Goal: Check status: Check status

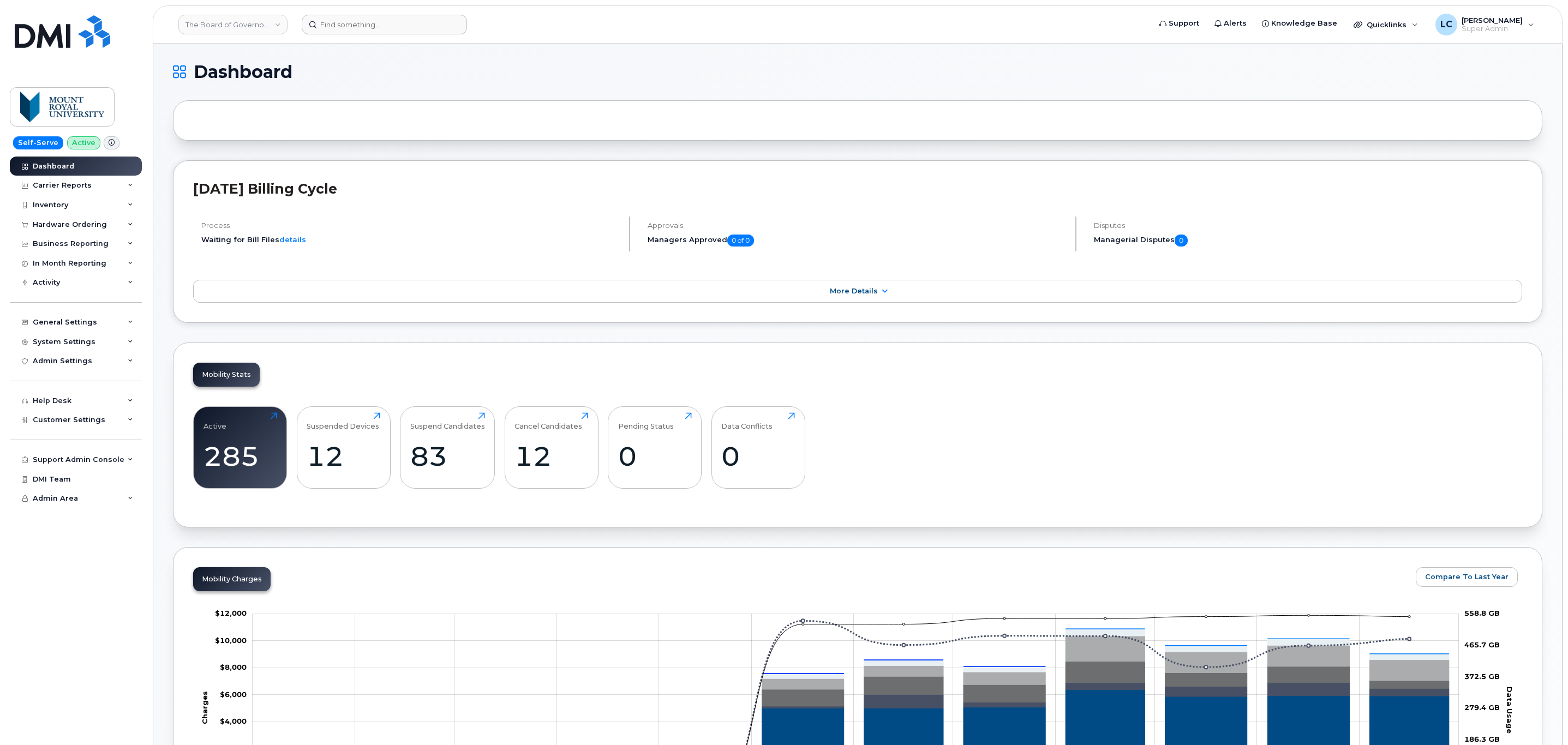
drag, startPoint x: 895, startPoint y: 0, endPoint x: 642, endPoint y: 26, distance: 254.3
click at [642, 26] on form at bounding box center [722, 25] width 841 height 20
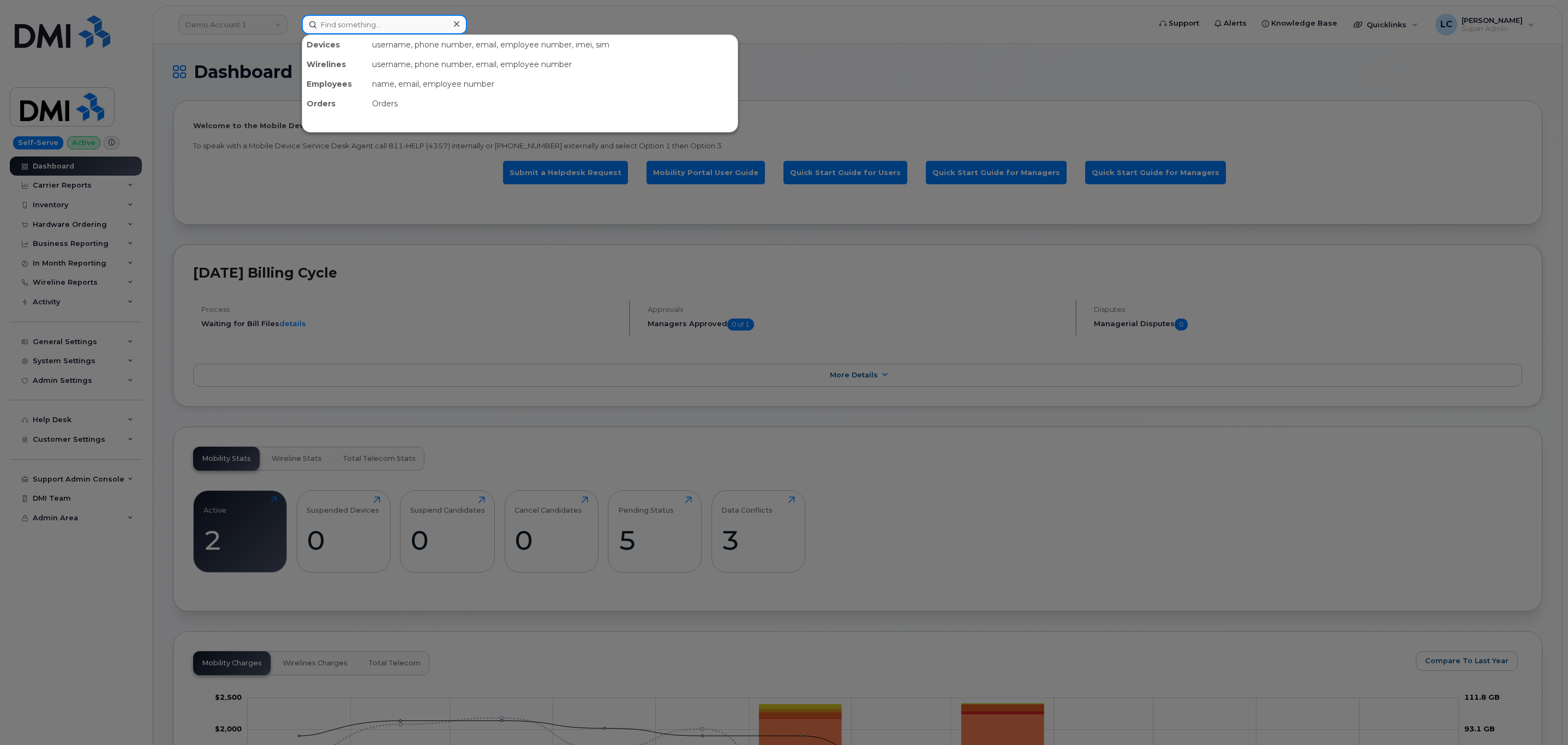
click at [344, 21] on input at bounding box center [385, 25] width 166 height 20
paste input "299631"
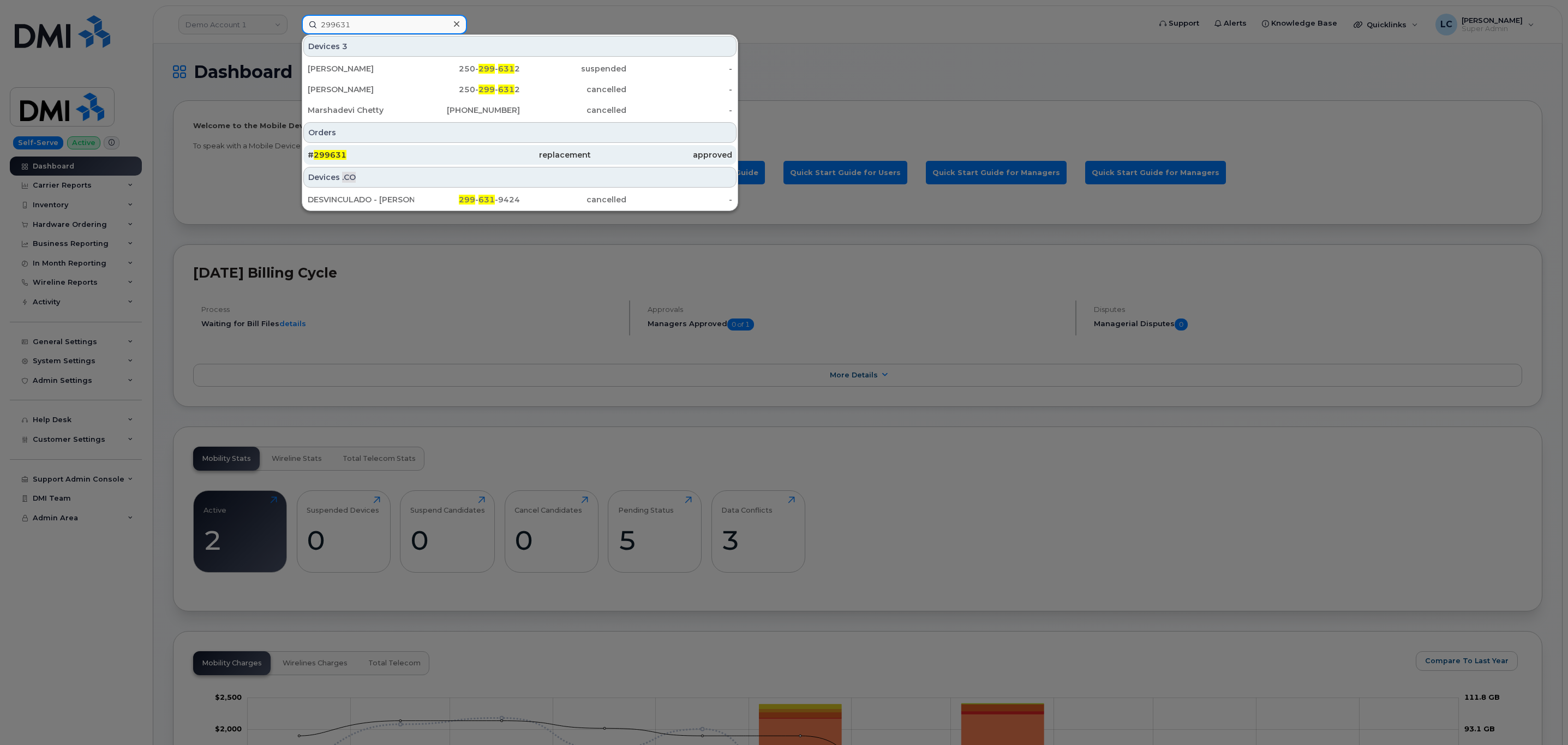
type input "299631"
click at [444, 159] on div "# 299631" at bounding box center [378, 154] width 141 height 11
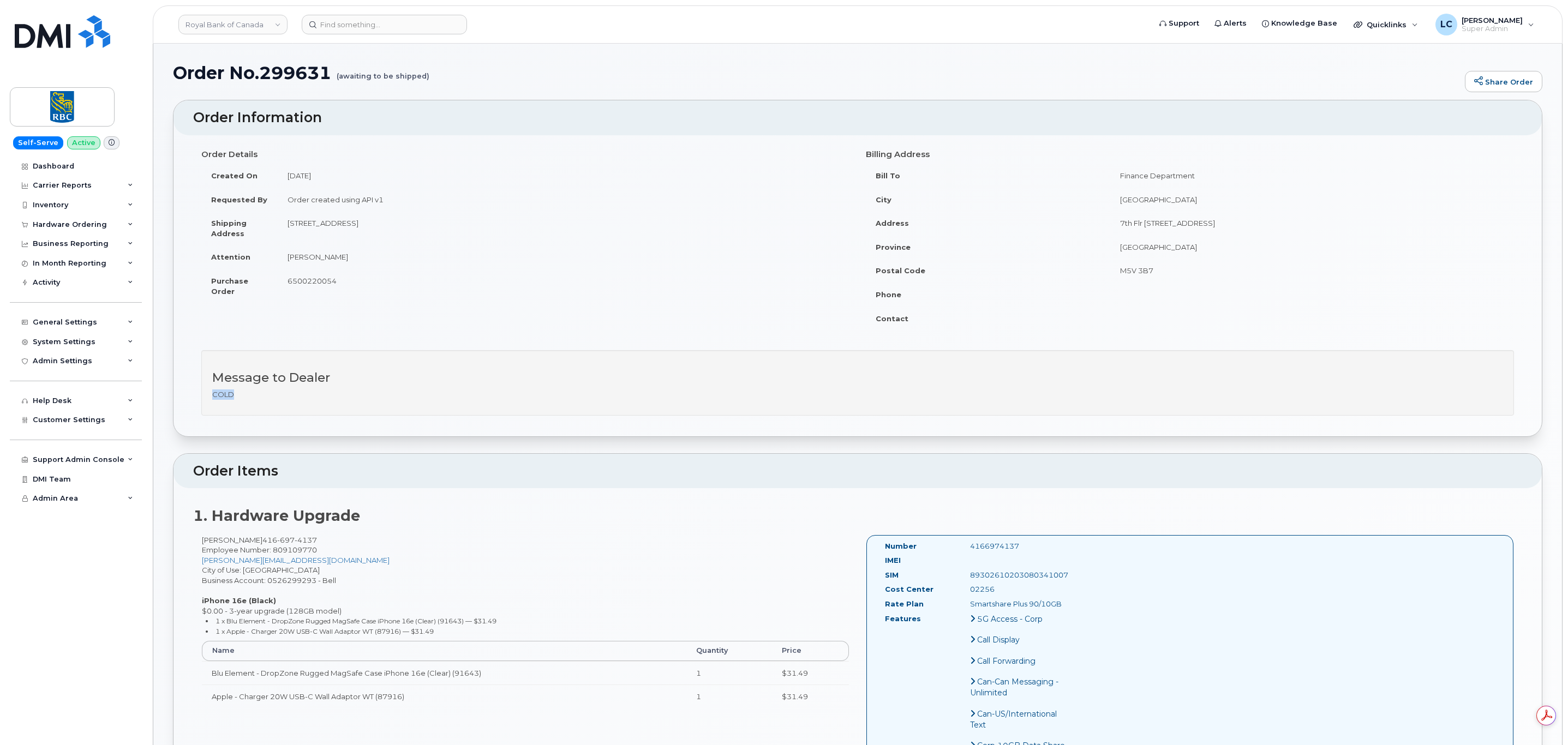
drag, startPoint x: 363, startPoint y: 395, endPoint x: 205, endPoint y: 401, distance: 158.1
click at [205, 401] on div "Message to Dealer COLD" at bounding box center [857, 383] width 1312 height 66
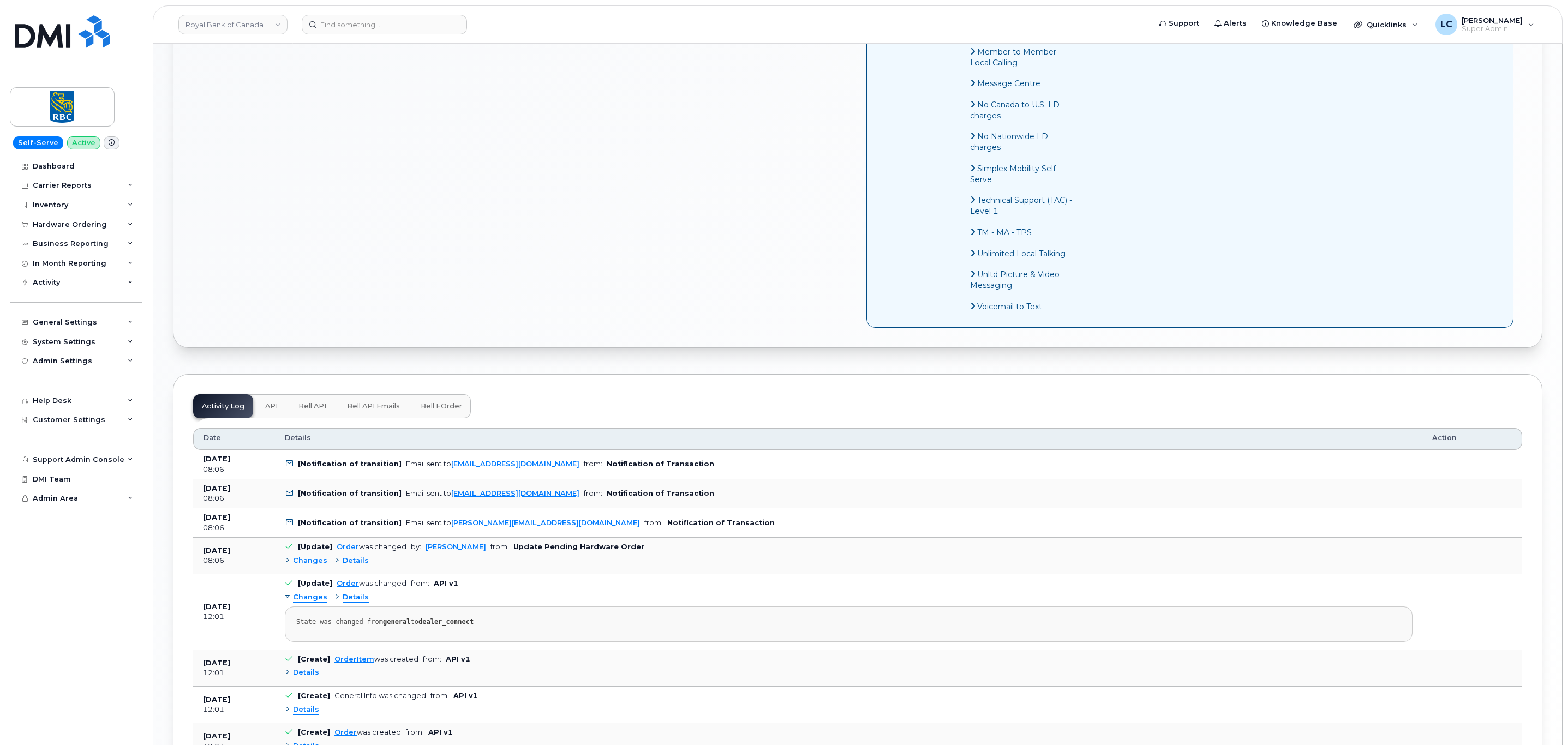
scroll to position [818, 0]
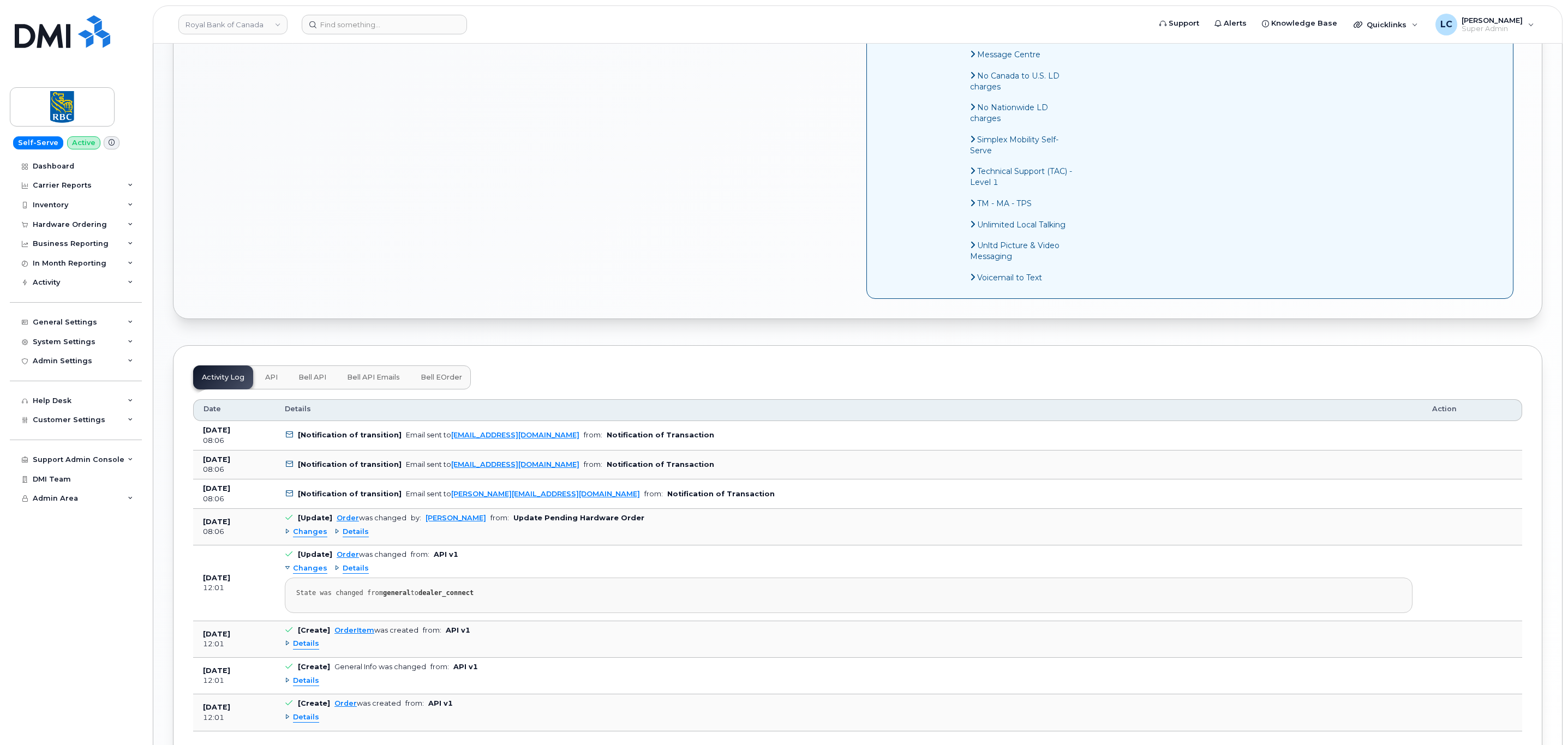
click at [321, 382] on span "Bell API" at bounding box center [312, 377] width 28 height 9
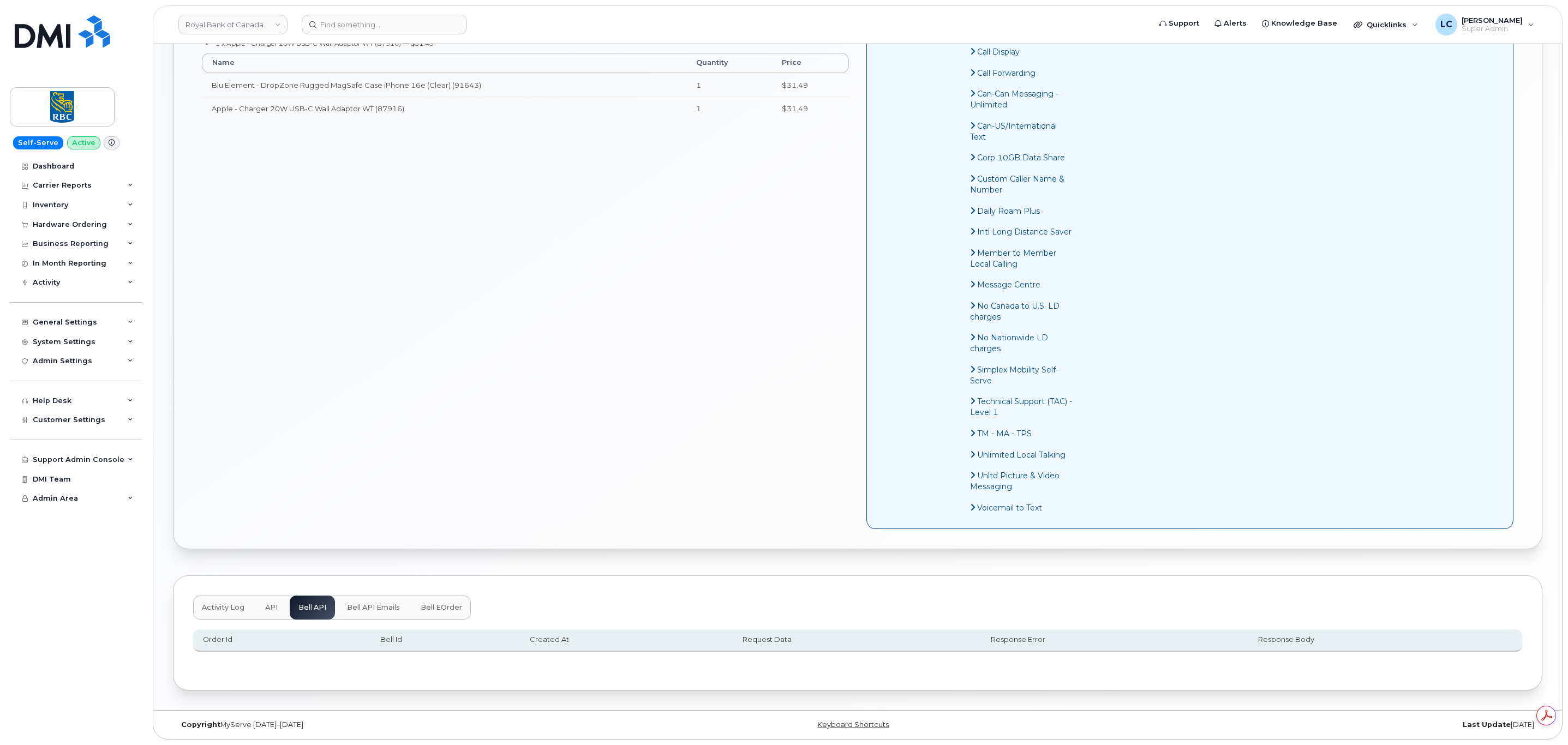
scroll to position [0, 0]
click at [373, 609] on span "Bell API Emails" at bounding box center [373, 607] width 53 height 9
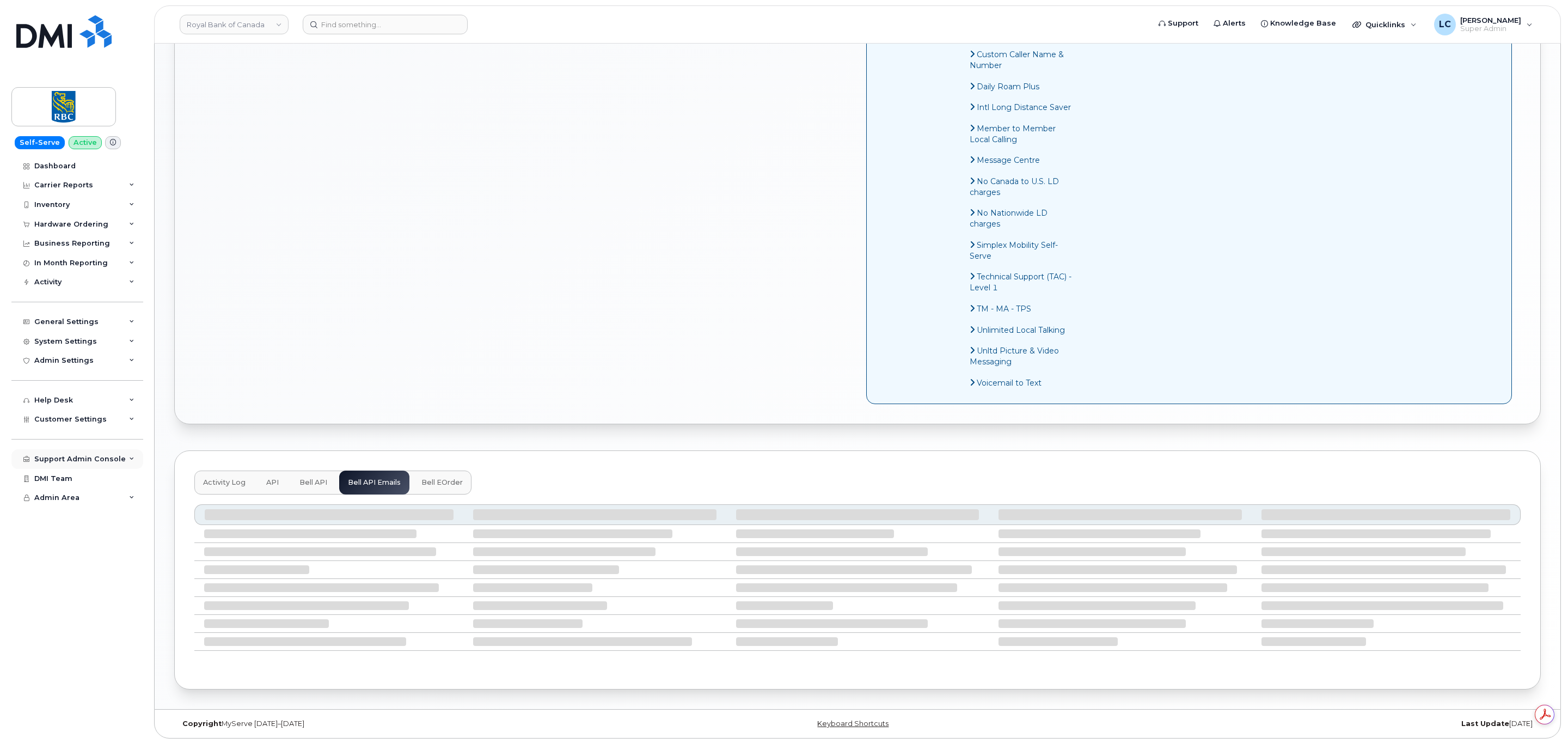
scroll to position [636, 0]
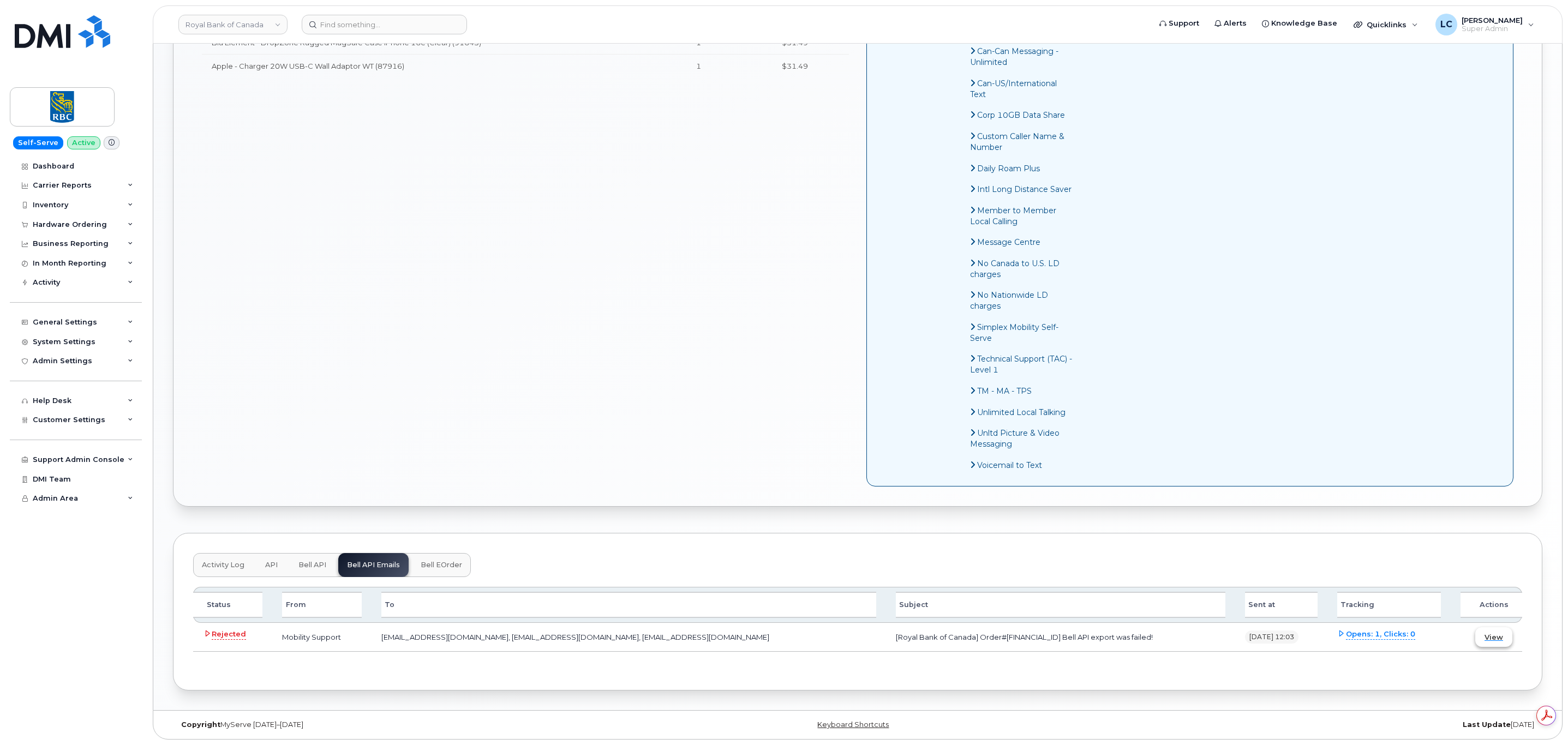
click at [1492, 635] on span "View" at bounding box center [1494, 637] width 19 height 11
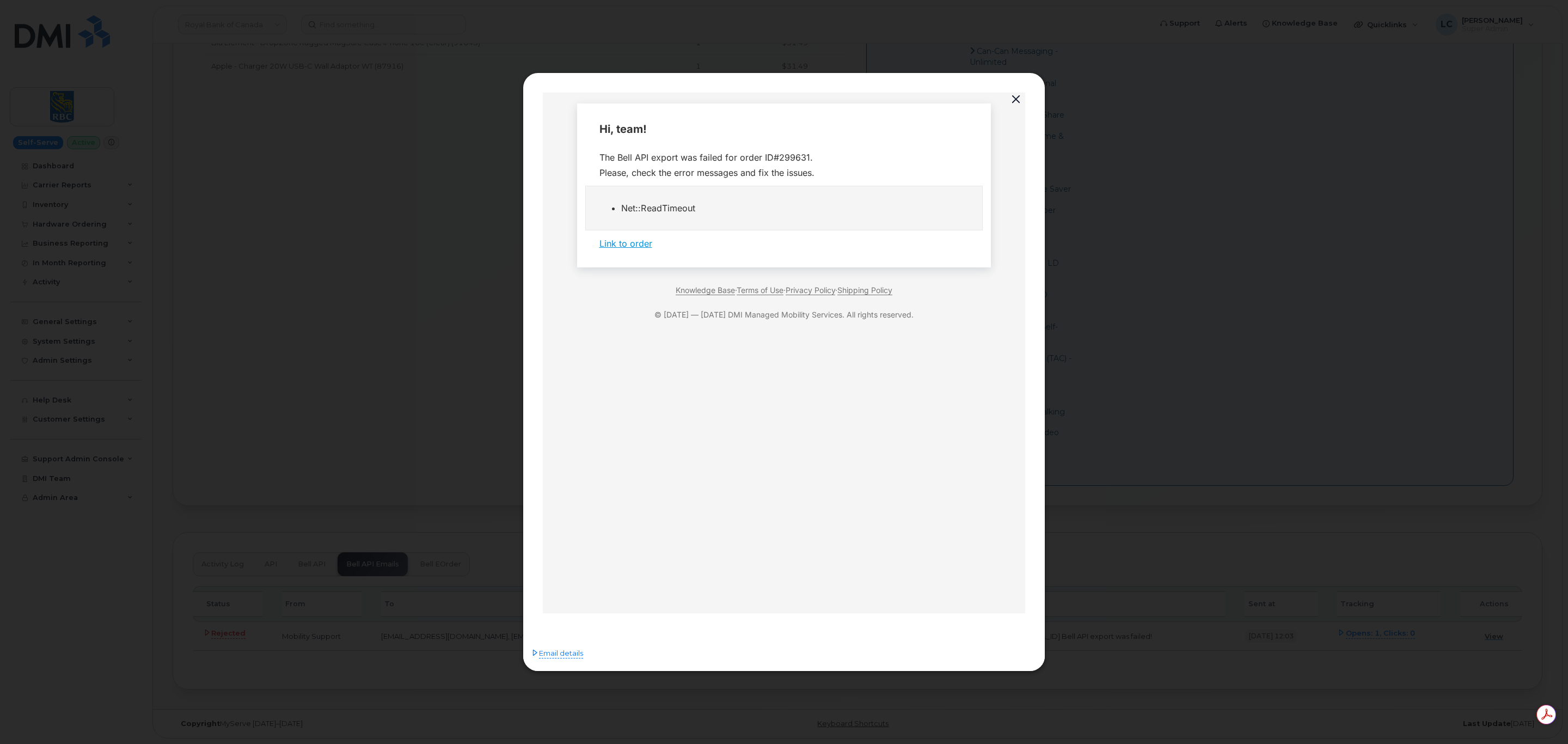
scroll to position [0, 0]
drag, startPoint x: 707, startPoint y: 209, endPoint x: 604, endPoint y: 205, distance: 103.1
click at [604, 205] on ul "Net::ReadTimeout" at bounding box center [784, 207] width 369 height 15
copy li "Net::ReadTimeout"
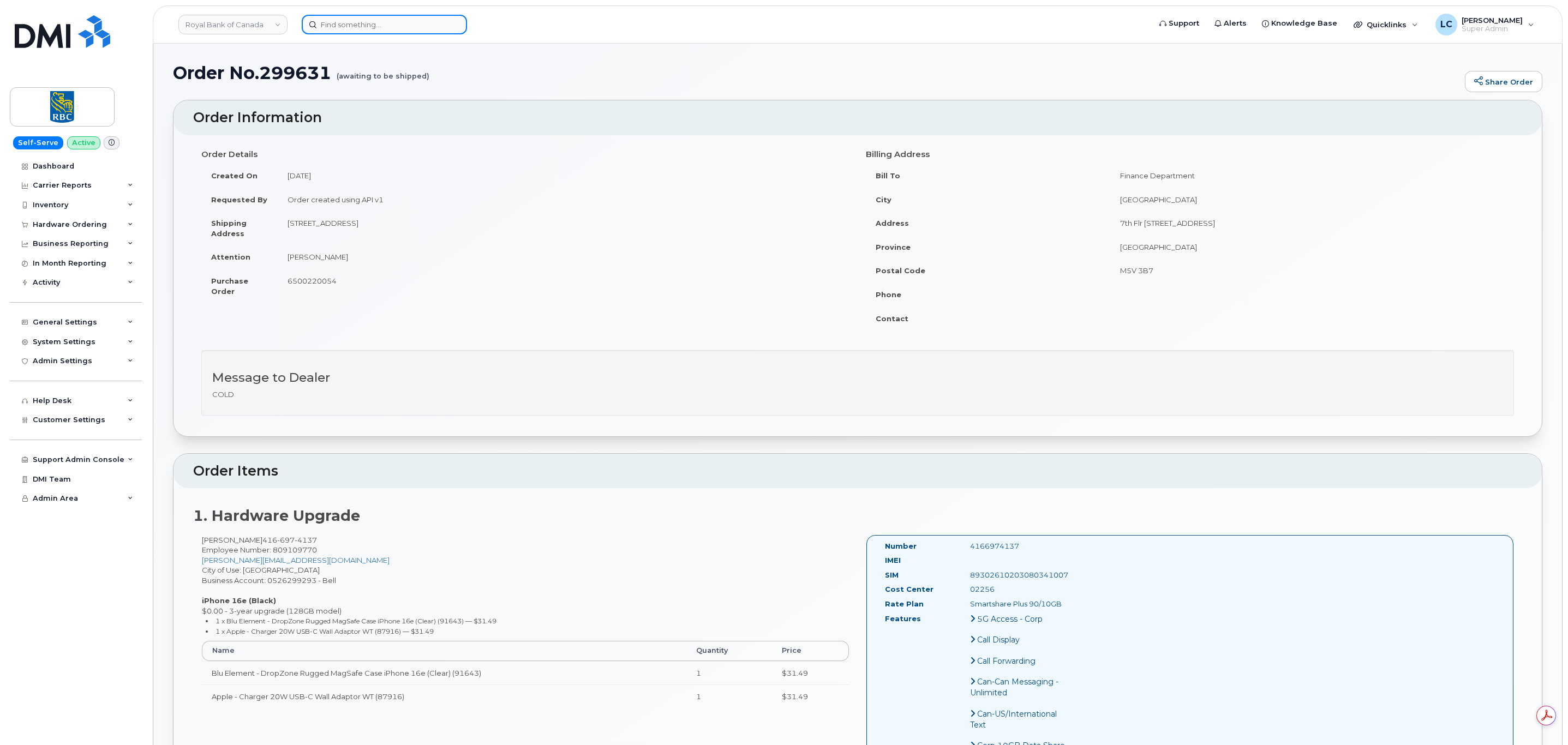
click at [370, 16] on input at bounding box center [385, 25] width 166 height 20
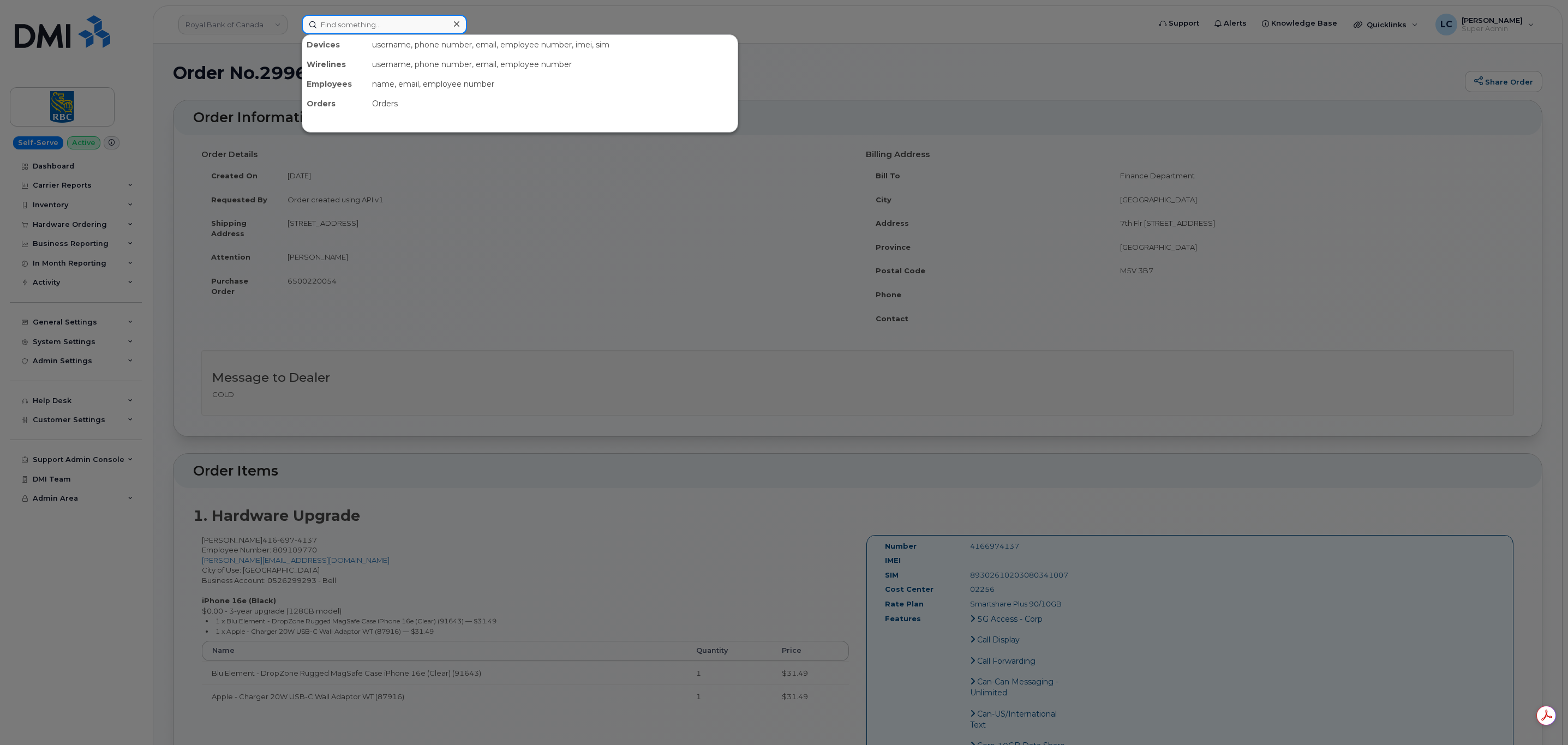
paste input "299672"
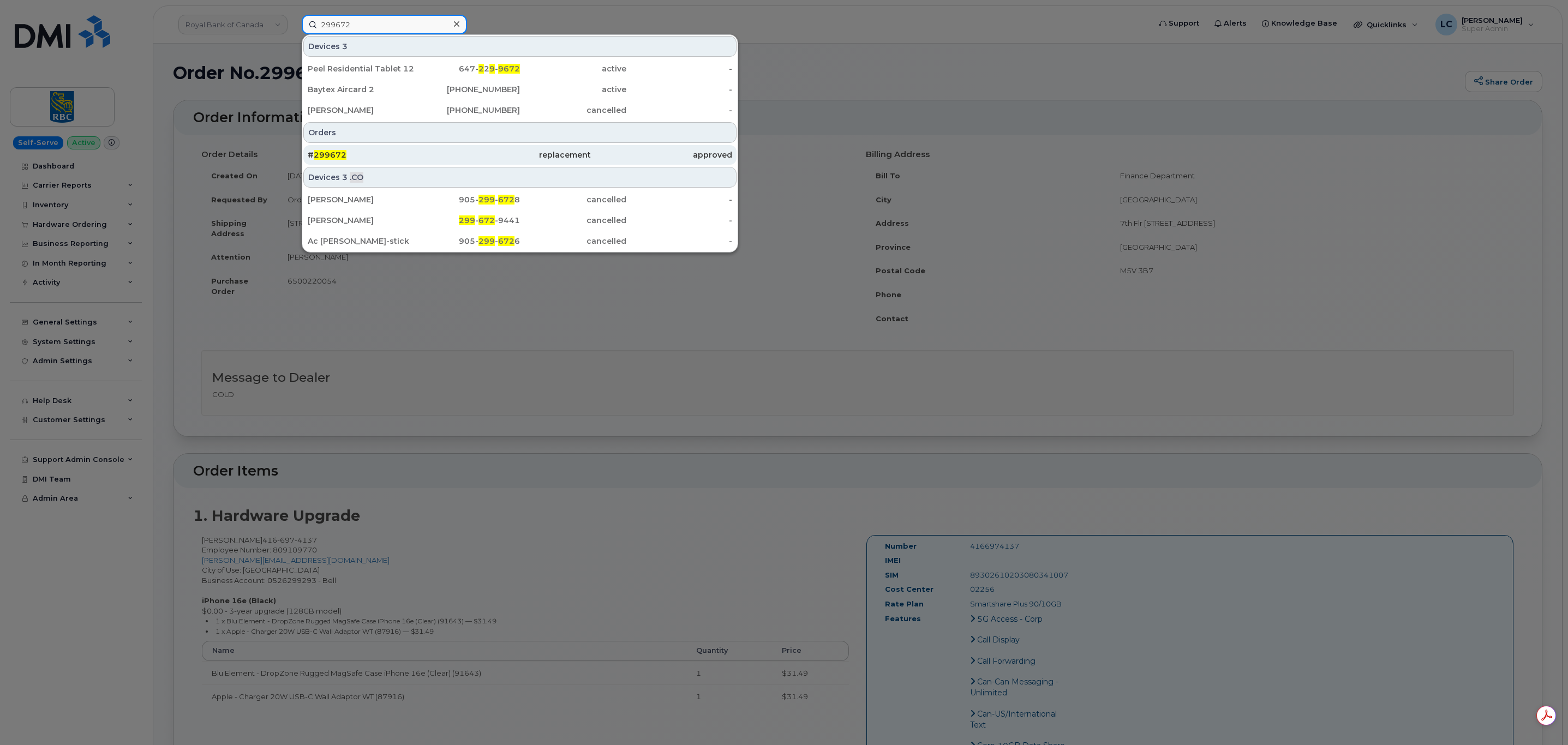
type input "299672"
click at [452, 148] on div "replacement" at bounding box center [520, 155] width 141 height 20
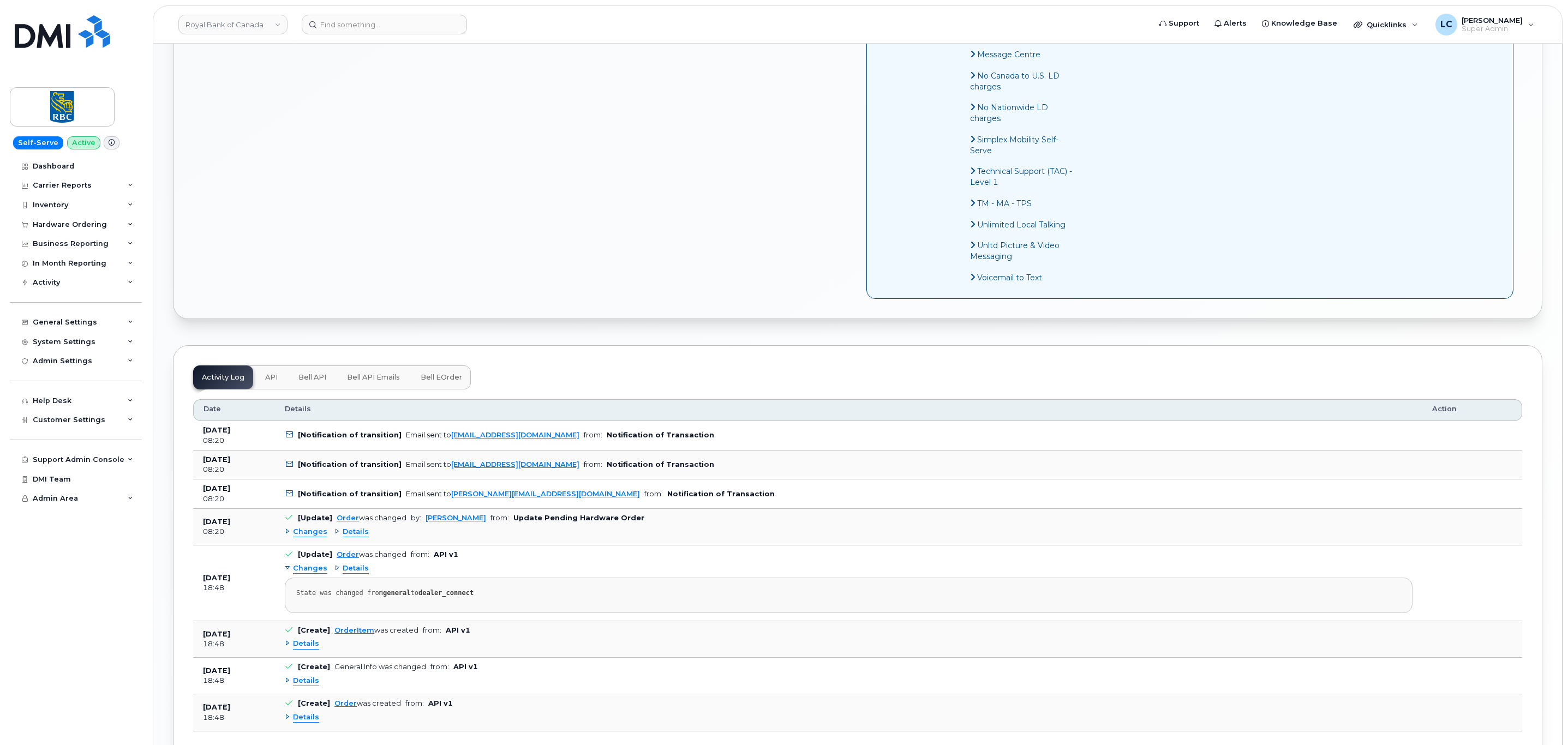
click at [364, 382] on span "Bell API Emails" at bounding box center [373, 377] width 53 height 9
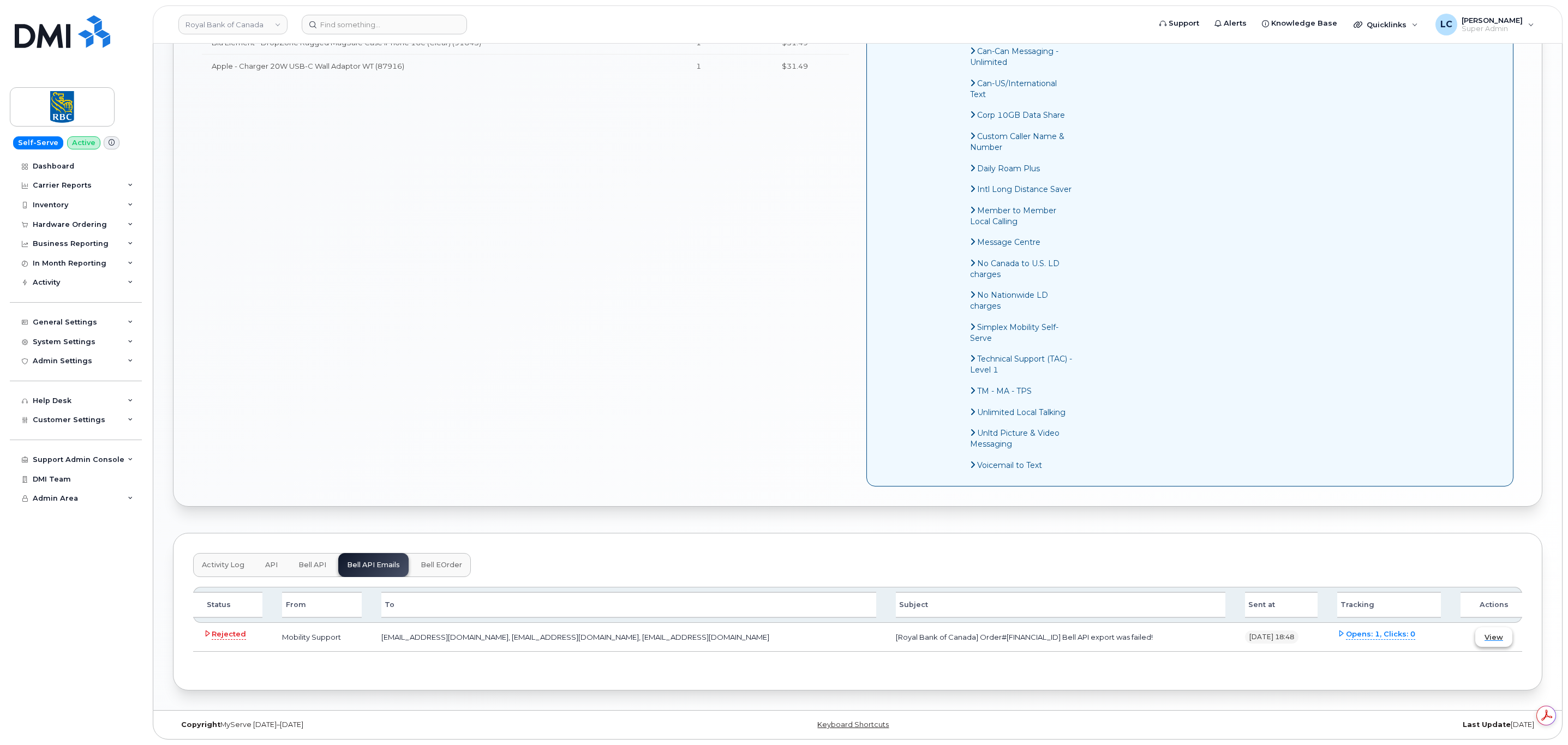
click at [1487, 632] on span "View" at bounding box center [1494, 637] width 19 height 11
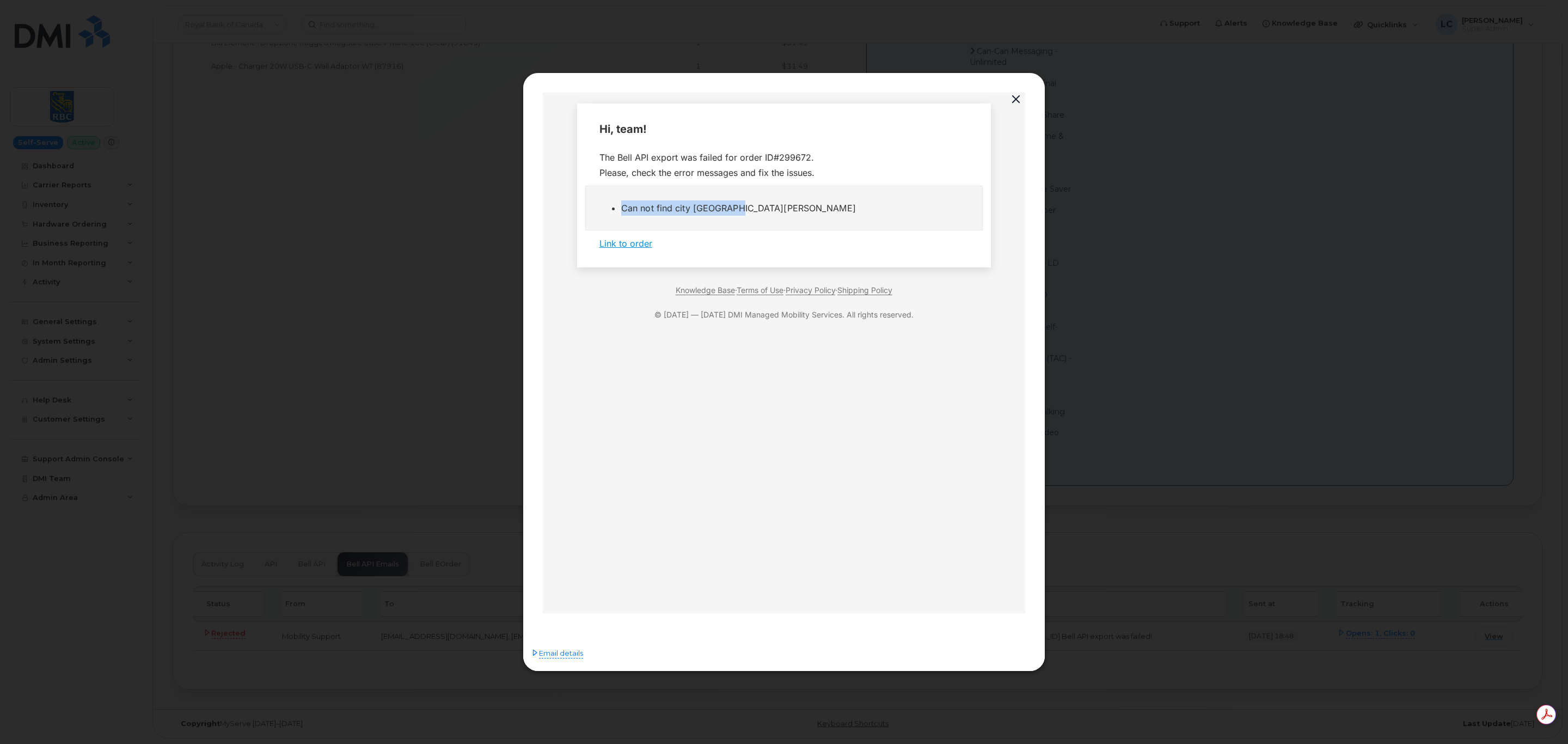
drag, startPoint x: 731, startPoint y: 206, endPoint x: 616, endPoint y: 212, distance: 115.2
click at [616, 212] on ul "Can not find city [GEOGRAPHIC_DATA][PERSON_NAME]" at bounding box center [784, 207] width 369 height 15
click at [1014, 100] on button "button" at bounding box center [1016, 99] width 16 height 15
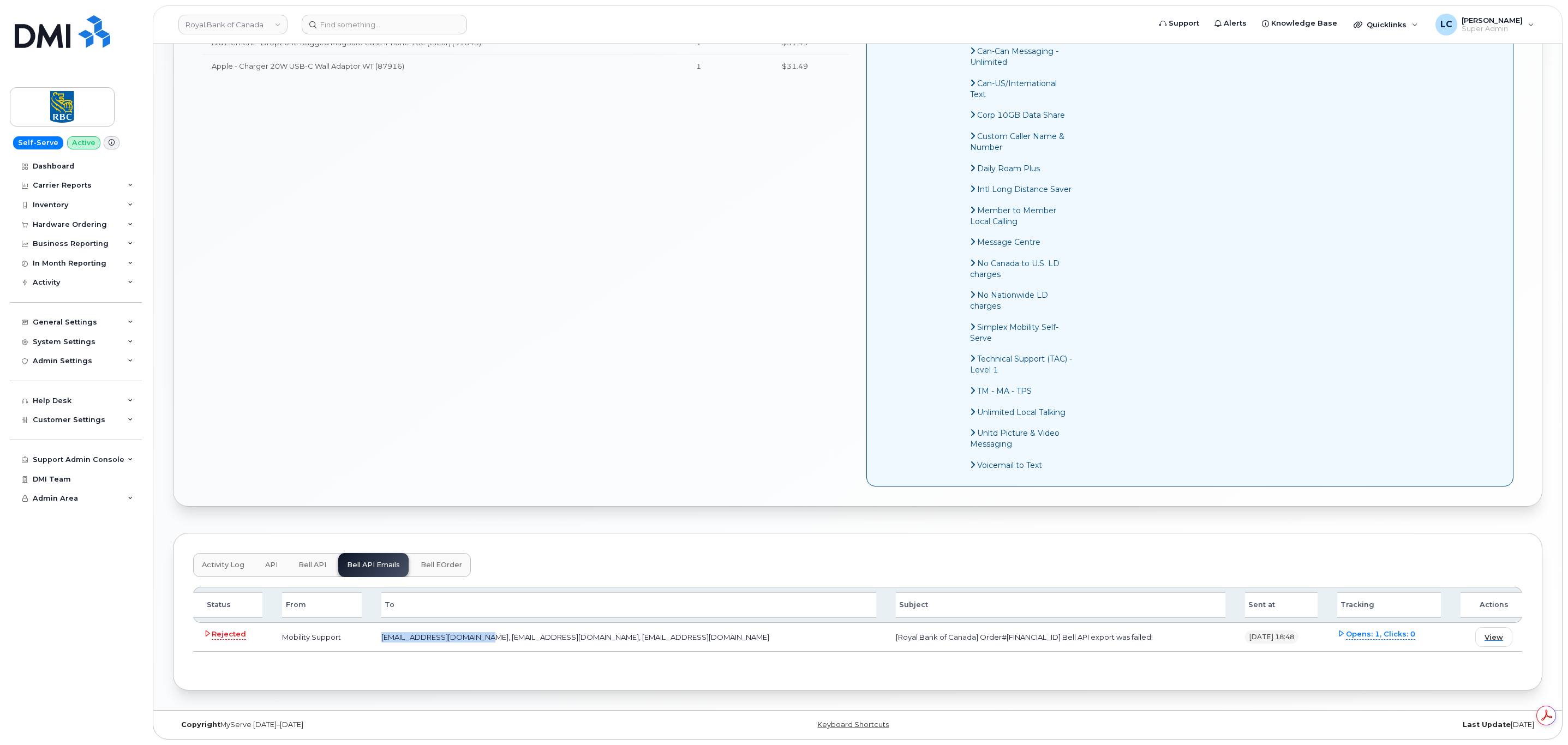
drag, startPoint x: 498, startPoint y: 632, endPoint x: 385, endPoint y: 640, distance: 113.3
click at [385, 642] on td "[EMAIL_ADDRESS][DOMAIN_NAME], [EMAIL_ADDRESS][DOMAIN_NAME], [EMAIL_ADDRESS][DOM…" at bounding box center [628, 637] width 515 height 29
click at [739, 639] on td "[EMAIL_ADDRESS][DOMAIN_NAME], [EMAIL_ADDRESS][DOMAIN_NAME], [EMAIL_ADDRESS][DOM…" at bounding box center [628, 637] width 515 height 29
drag, startPoint x: 734, startPoint y: 633, endPoint x: 538, endPoint y: 621, distance: 196.4
click at [538, 621] on table "Status From To Subject Sent at Tracking Actions Rejected Mobility Support [EMAI…" at bounding box center [858, 619] width 1329 height 65
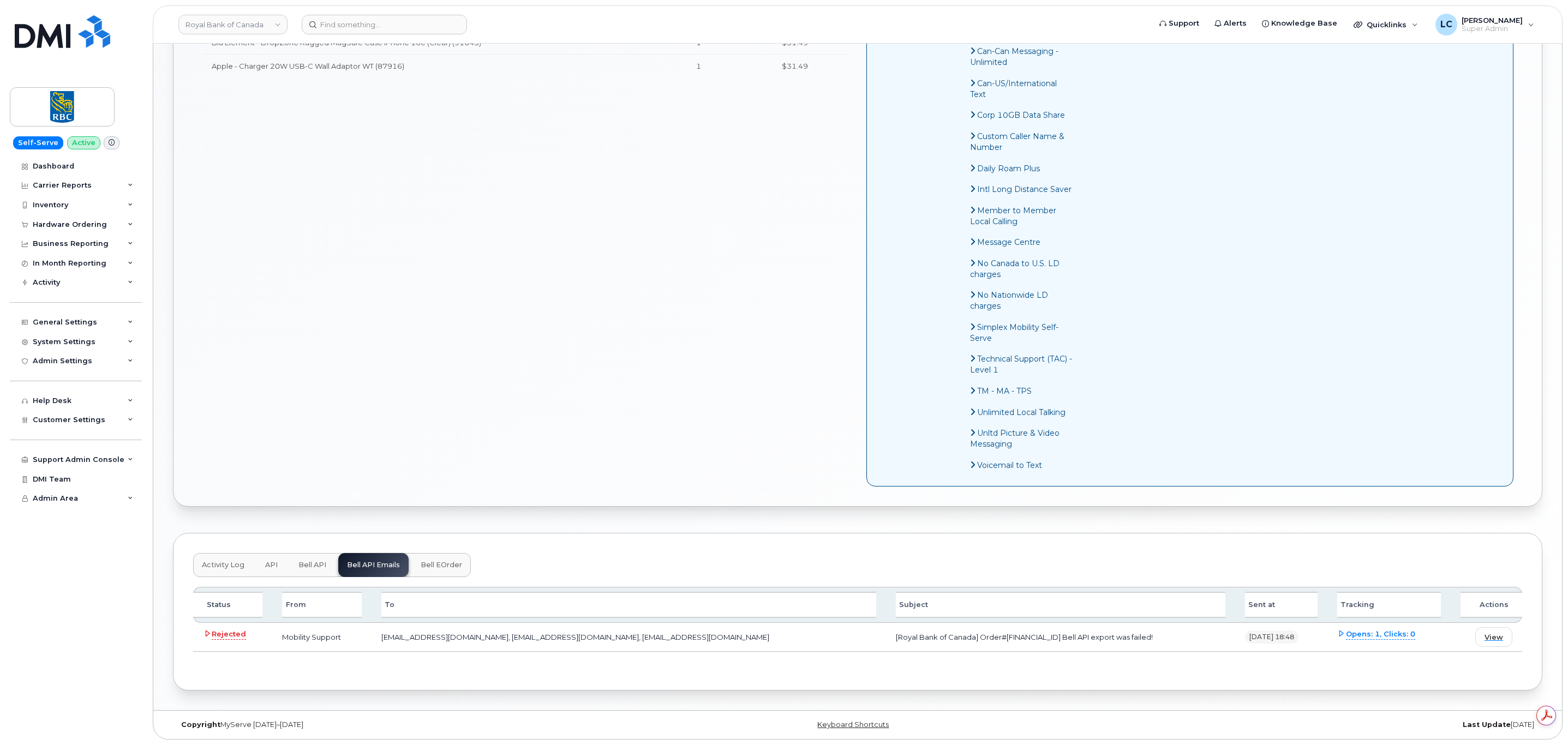
click at [590, 452] on div "[PERSON_NAME] Missout [PHONE_NUMBER] Employee Number: 284030988 [PERSON_NAME][E…" at bounding box center [858, 201] width 1329 height 592
drag, startPoint x: 1108, startPoint y: 635, endPoint x: 802, endPoint y: 644, distance: 306.1
click at [802, 644] on tr "Rejected Mobility Support [EMAIL_ADDRESS][DOMAIN_NAME], [EMAIL_ADDRESS][DOMAIN_…" at bounding box center [858, 637] width 1329 height 29
copy tr "[Royal Bank of Canada] Order#[FINANCIAL_ID] Bell API export was failed!"
